Goal: Information Seeking & Learning: Learn about a topic

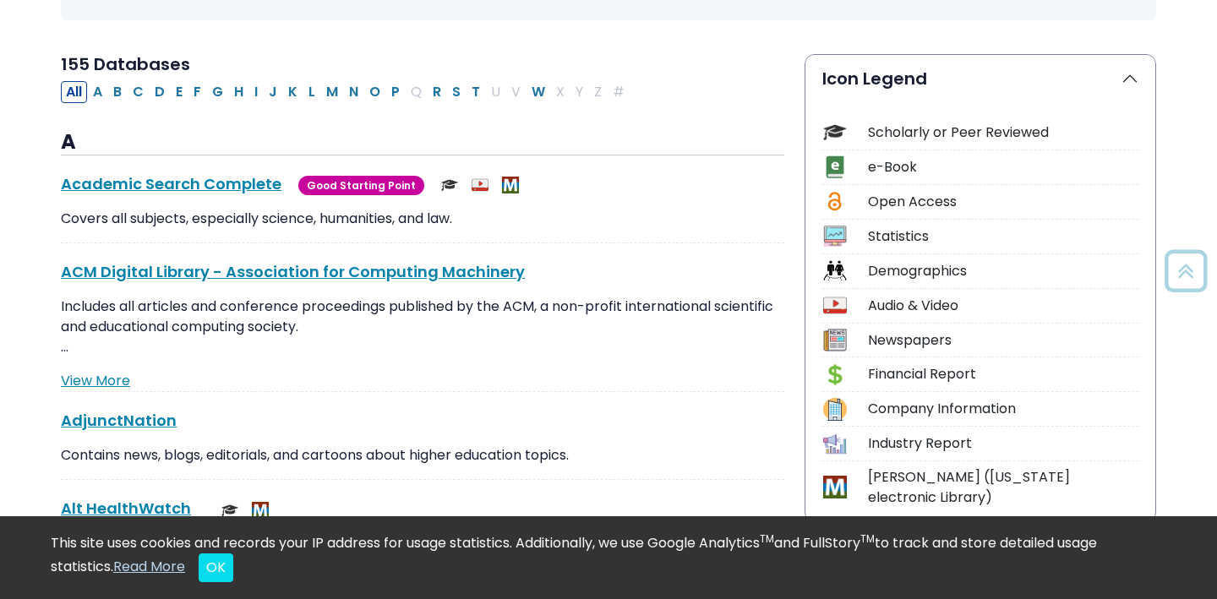
scroll to position [379, 0]
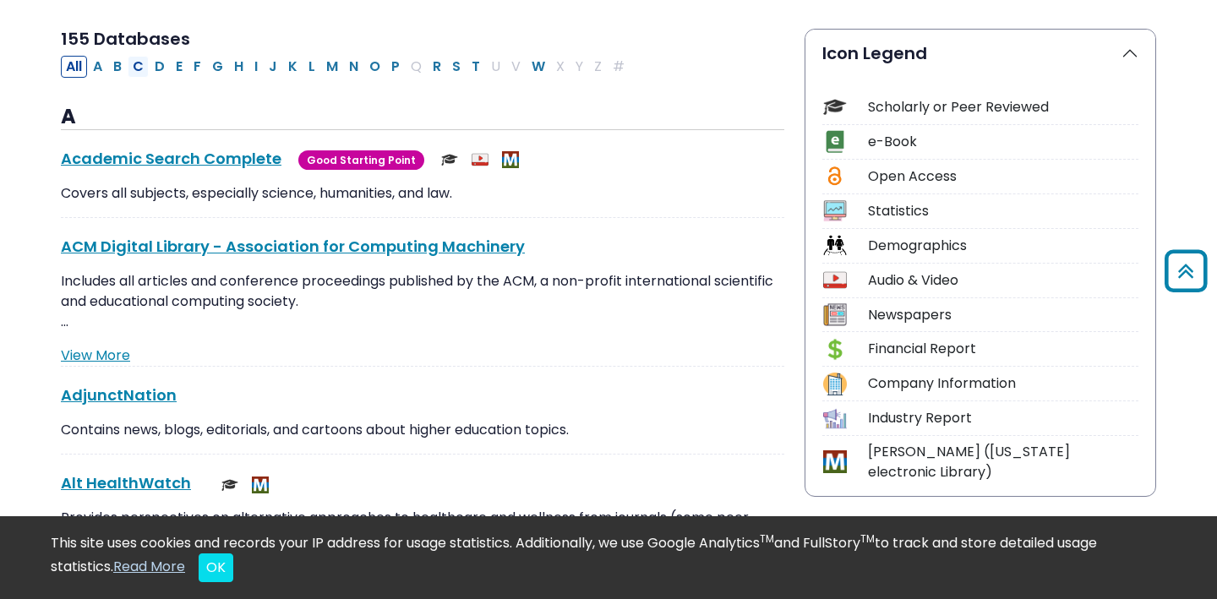
click at [139, 67] on button "C" at bounding box center [138, 67] width 21 height 22
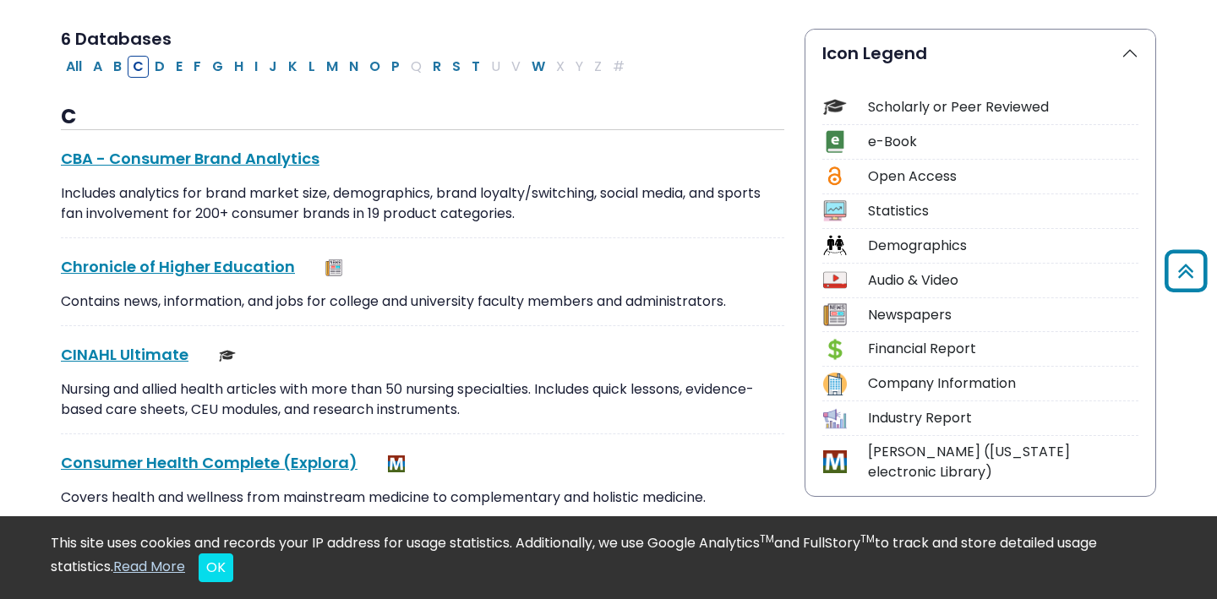
select select "Database Subject Filter"
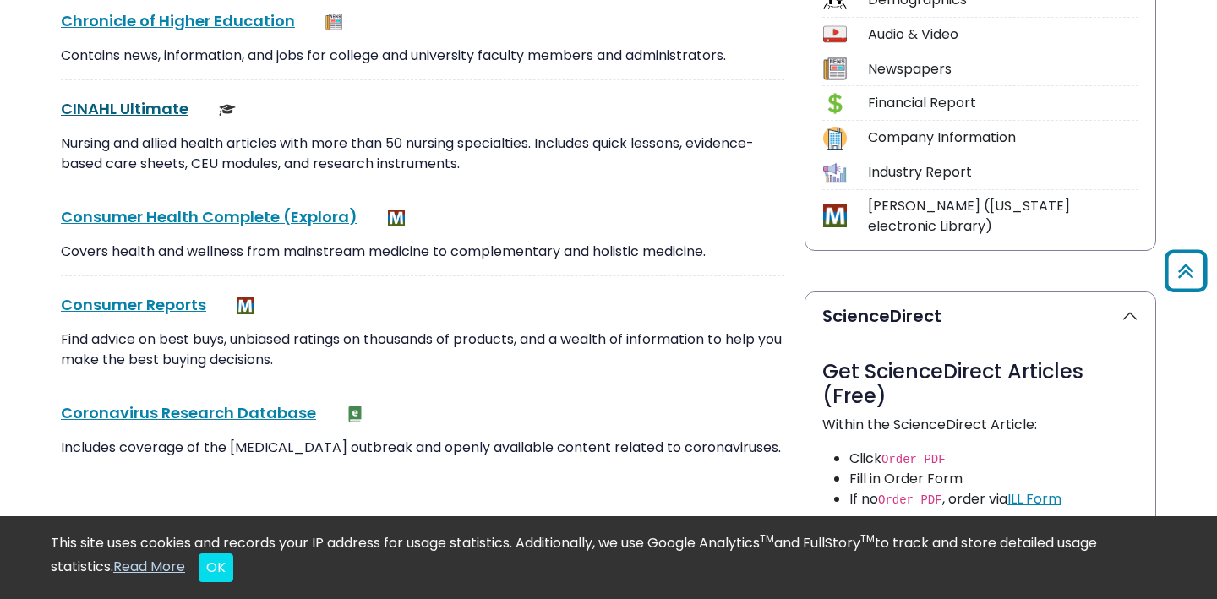
click at [153, 109] on link "CINAHL Ultimate This link opens in a new window" at bounding box center [125, 108] width 128 height 21
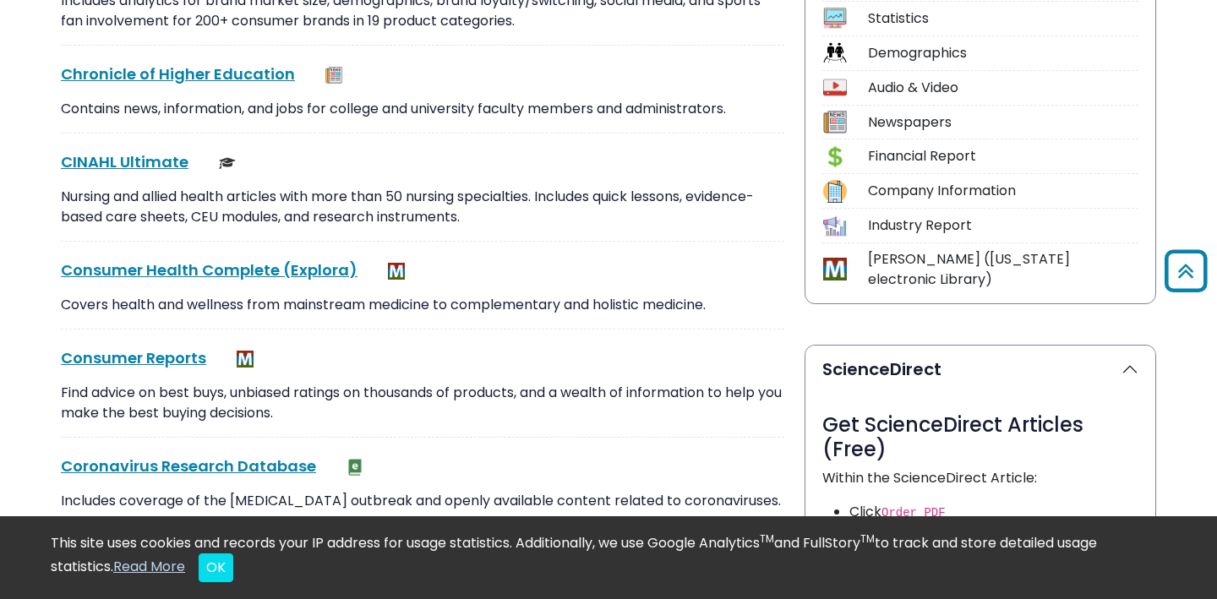
scroll to position [0, 0]
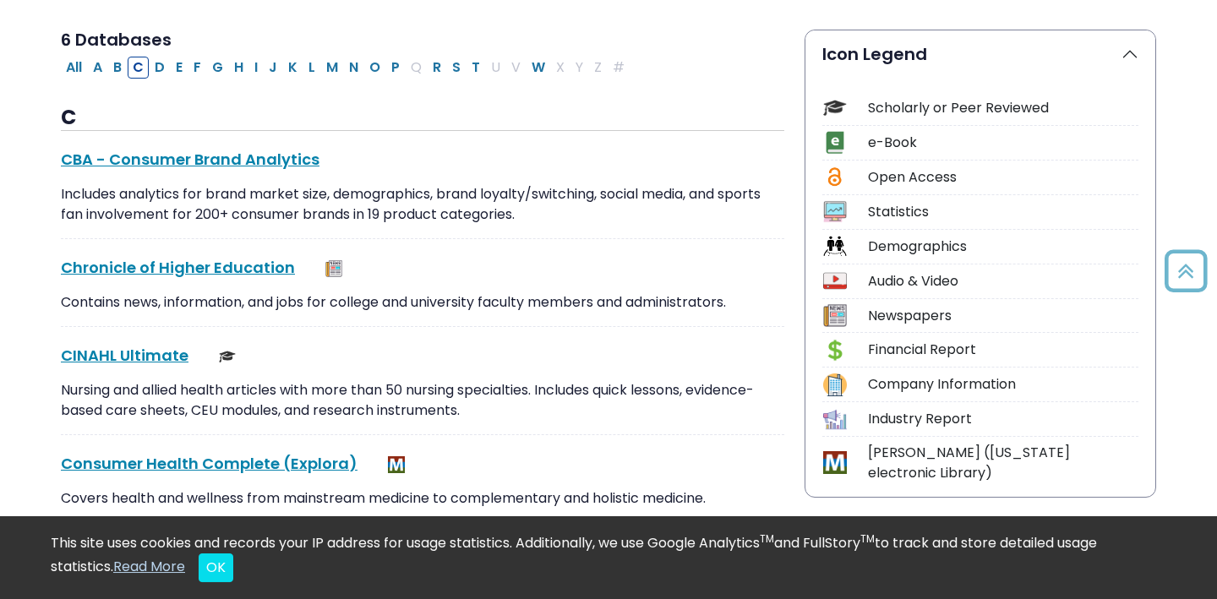
scroll to position [379, 0]
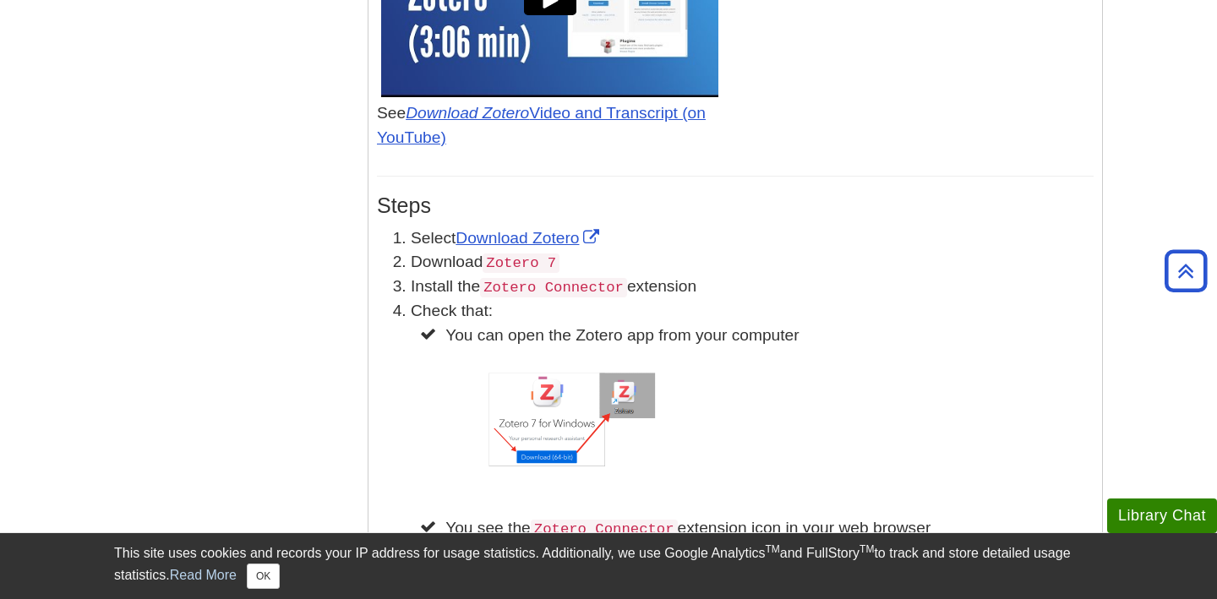
scroll to position [1247, 0]
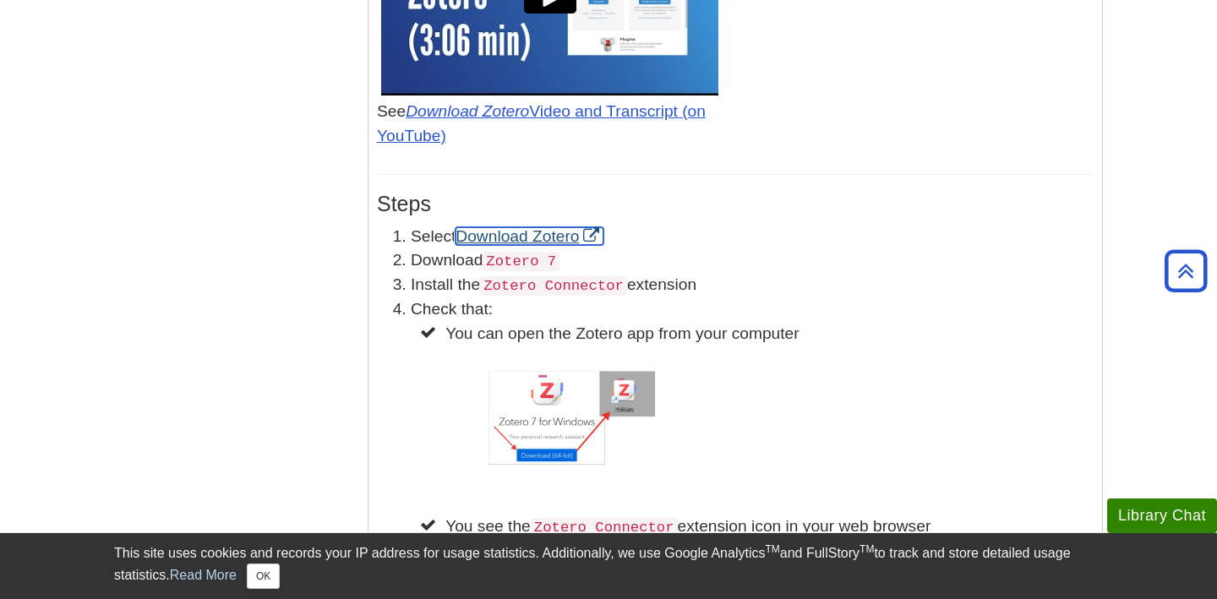
click at [547, 243] on link "Download Zotero" at bounding box center [529, 236] width 148 height 18
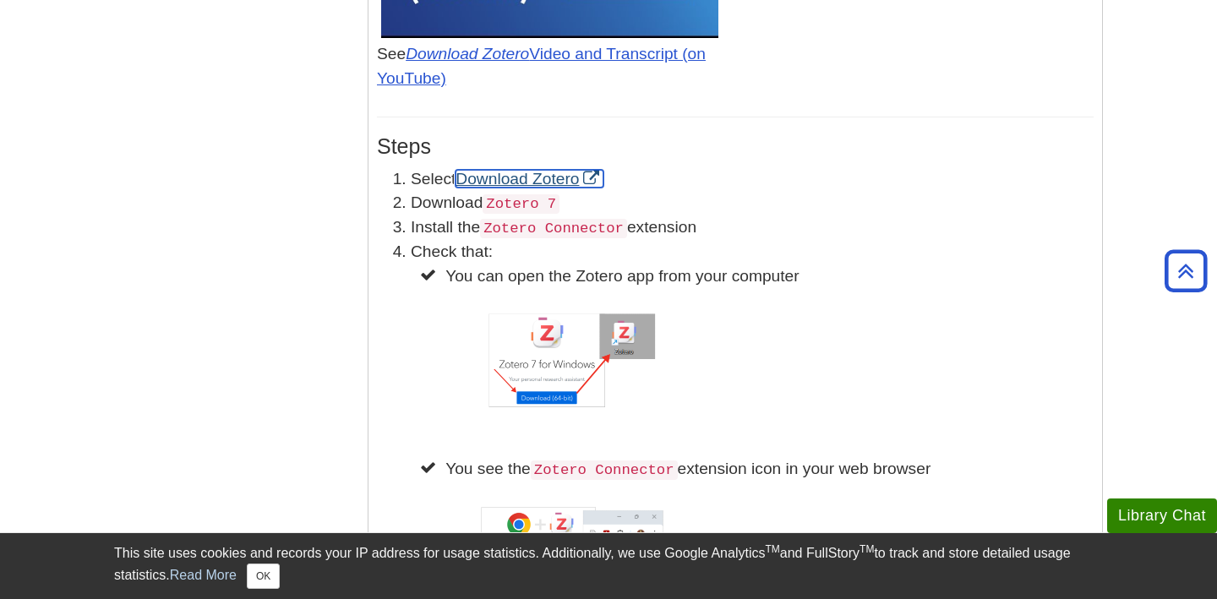
scroll to position [1316, 0]
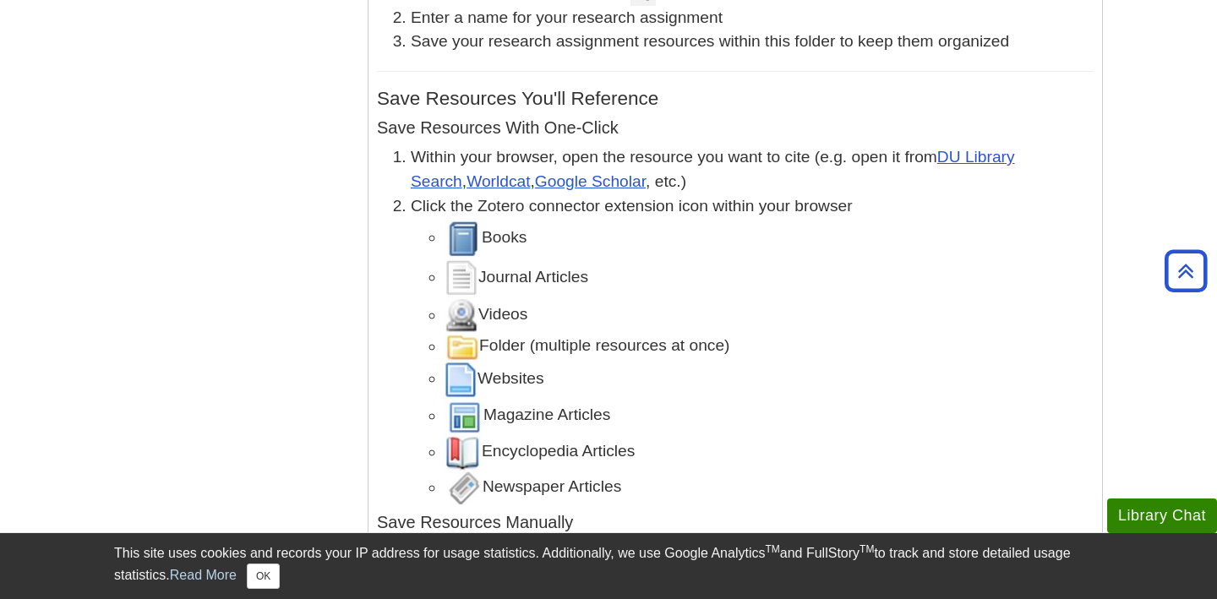
scroll to position [2993, 0]
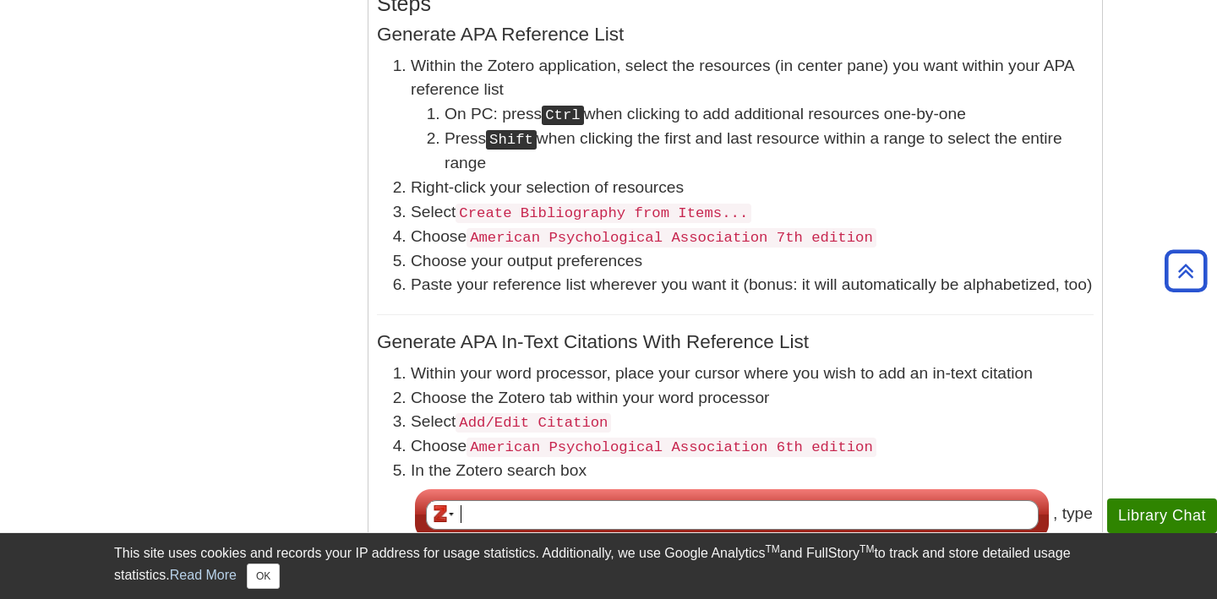
scroll to position [4422, 0]
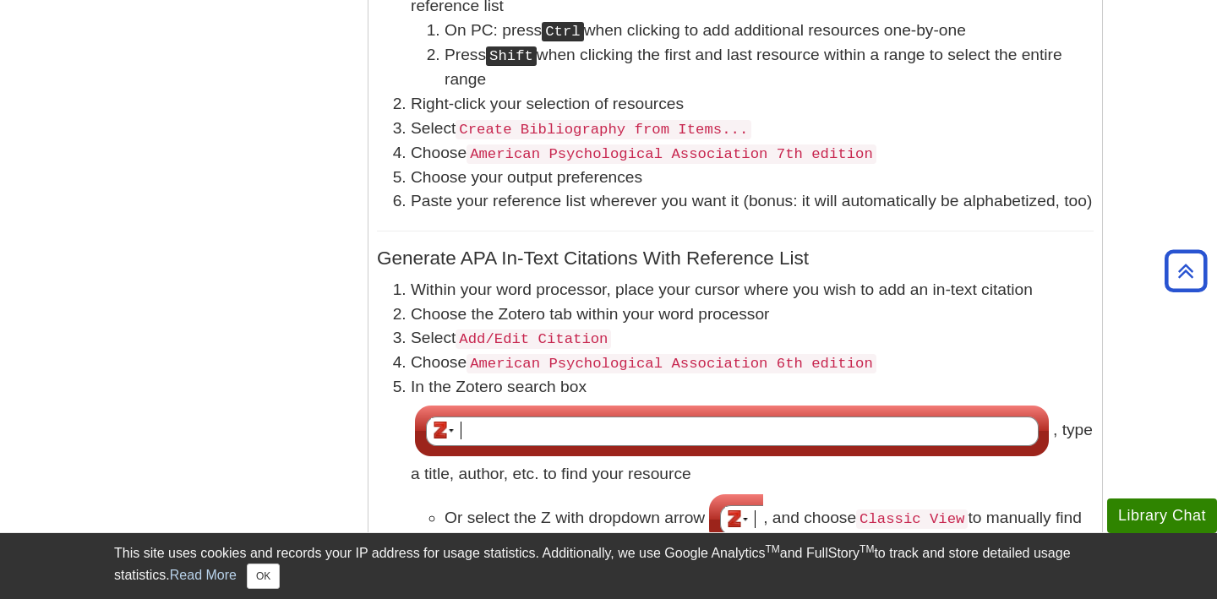
click at [983, 302] on li "Choose the Zotero tab within your word processor" at bounding box center [752, 314] width 683 height 25
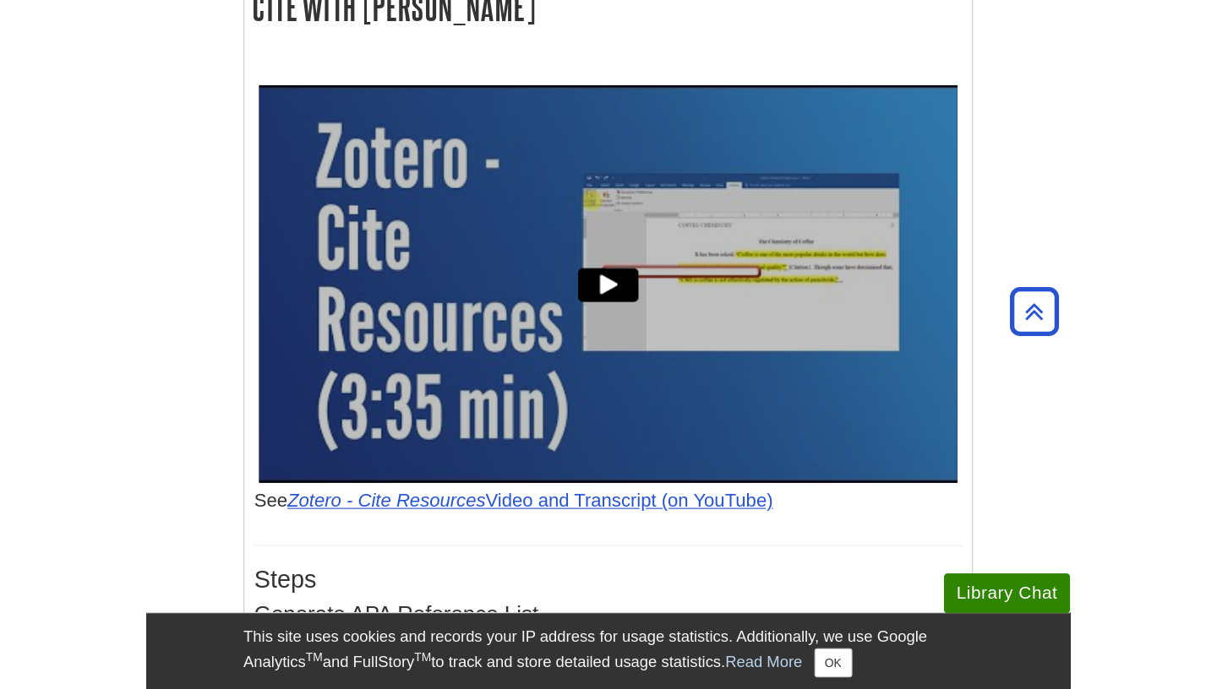
scroll to position [4830, 0]
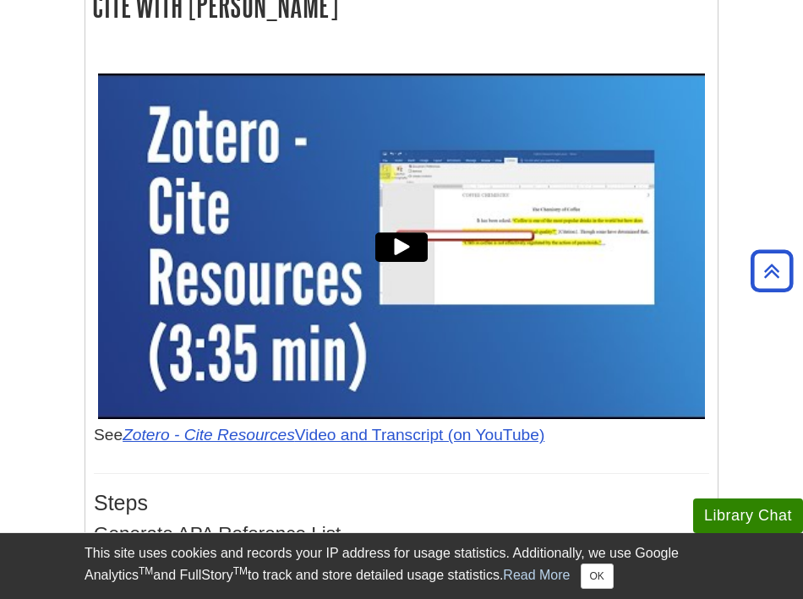
click at [383, 226] on div at bounding box center [401, 246] width 61 height 61
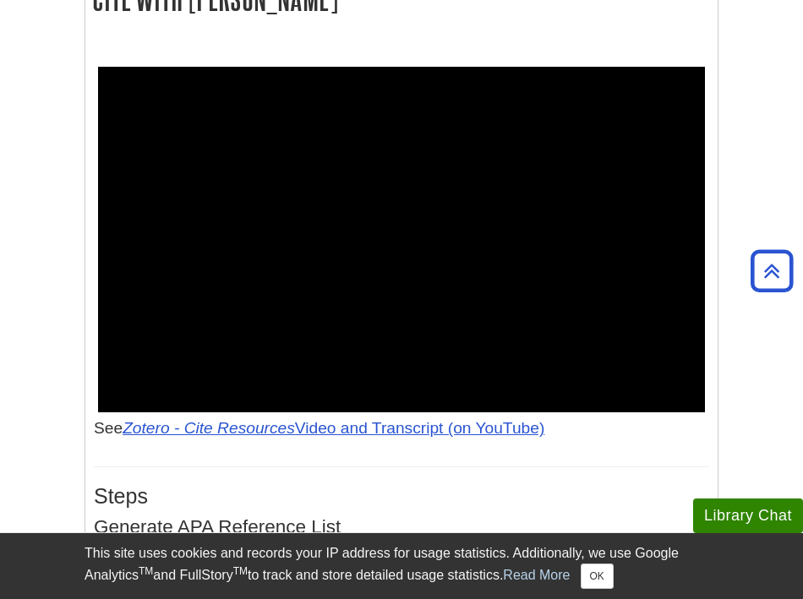
scroll to position [4845, 0]
